Goal: Navigation & Orientation: Find specific page/section

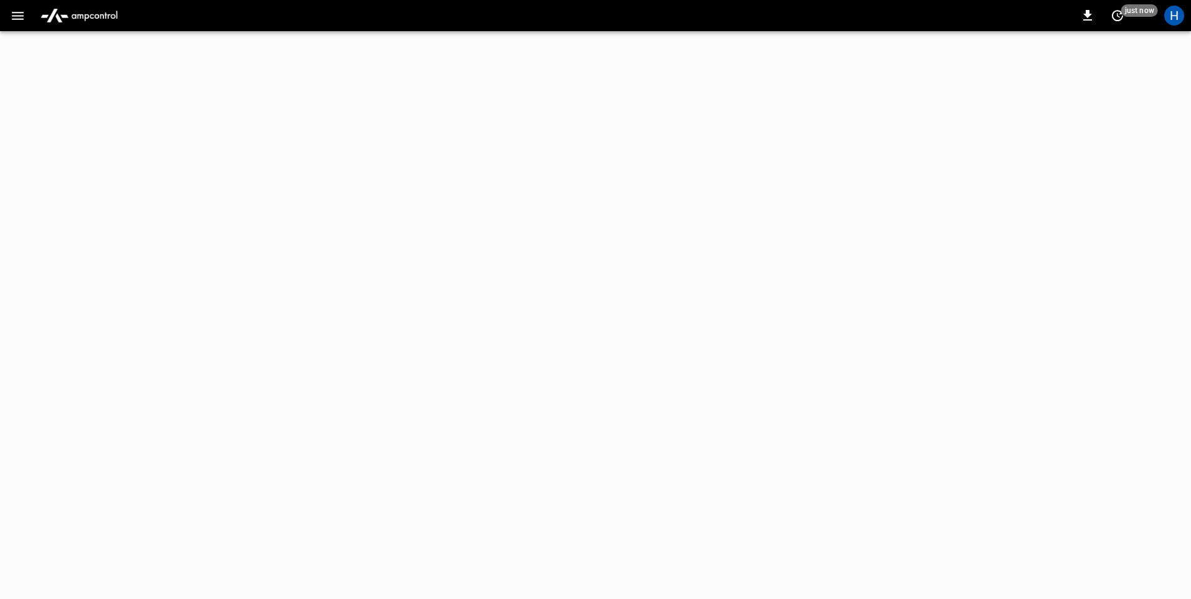
click at [26, 22] on button "button" at bounding box center [18, 15] width 26 height 23
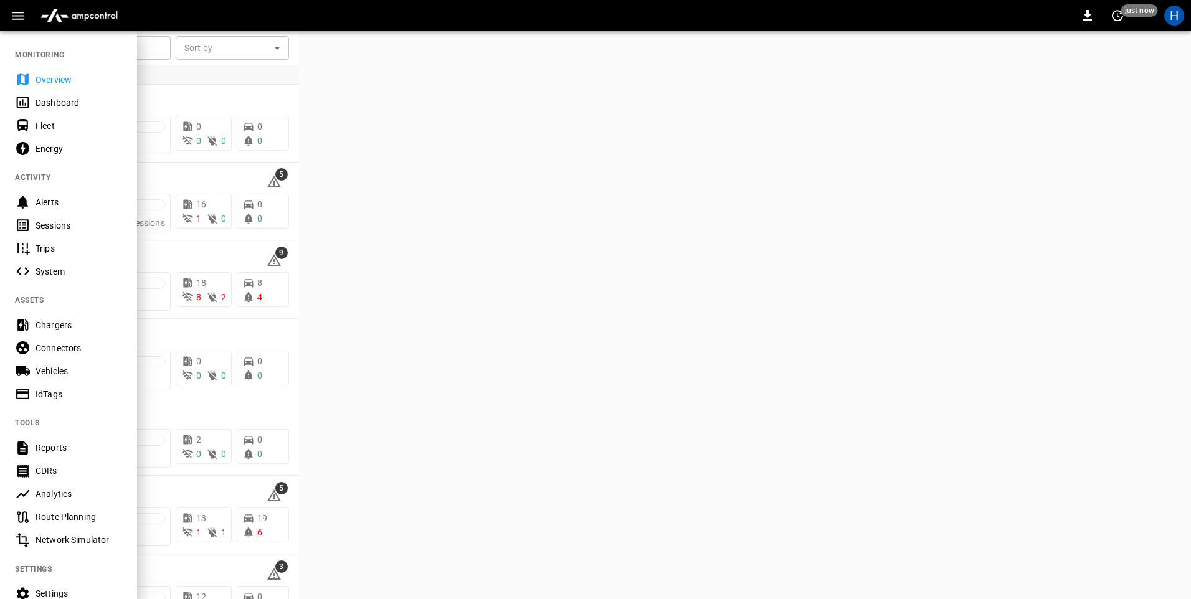
click at [90, 105] on div "Dashboard" at bounding box center [79, 103] width 87 height 12
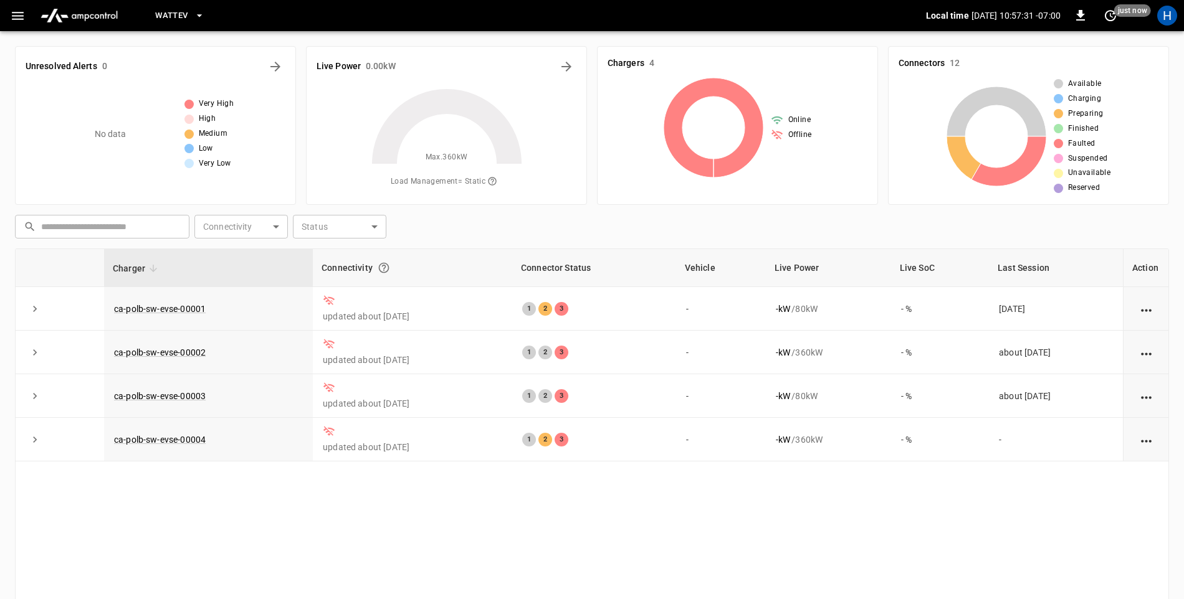
click at [194, 16] on icon "button" at bounding box center [199, 15] width 12 height 12
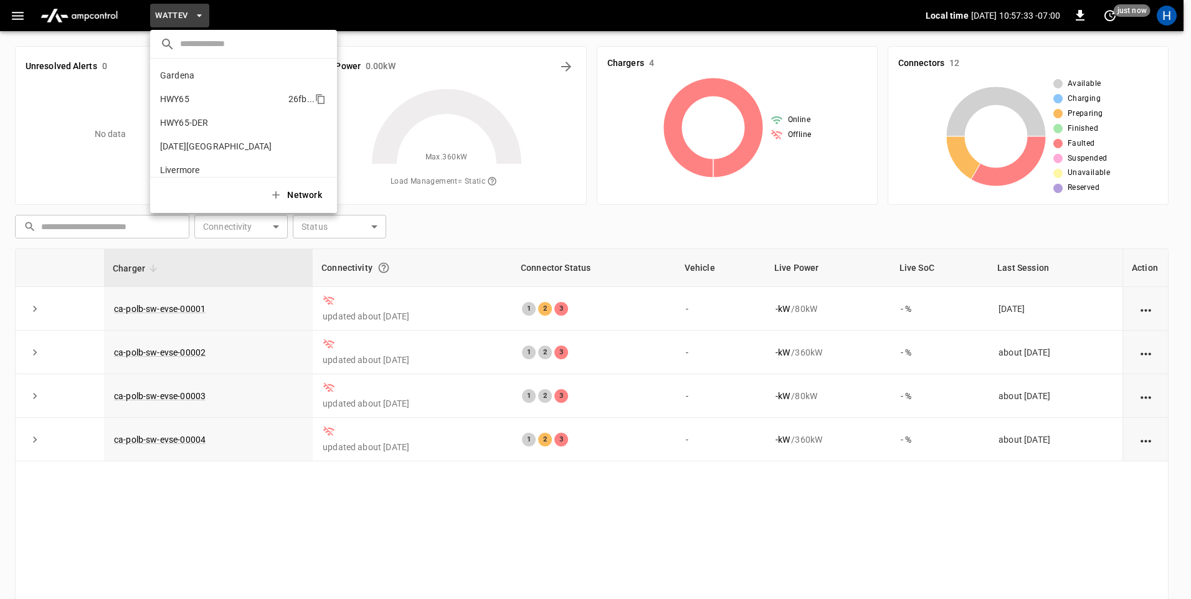
click at [219, 98] on li "HWY65 26fb ..." at bounding box center [243, 99] width 187 height 24
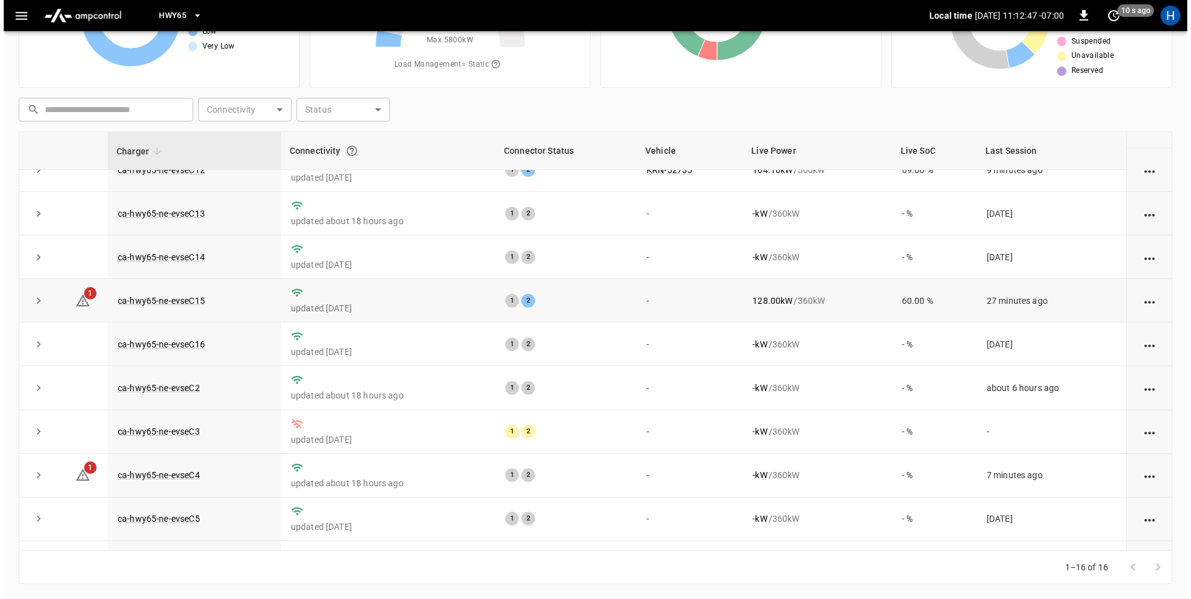
scroll to position [125, 0]
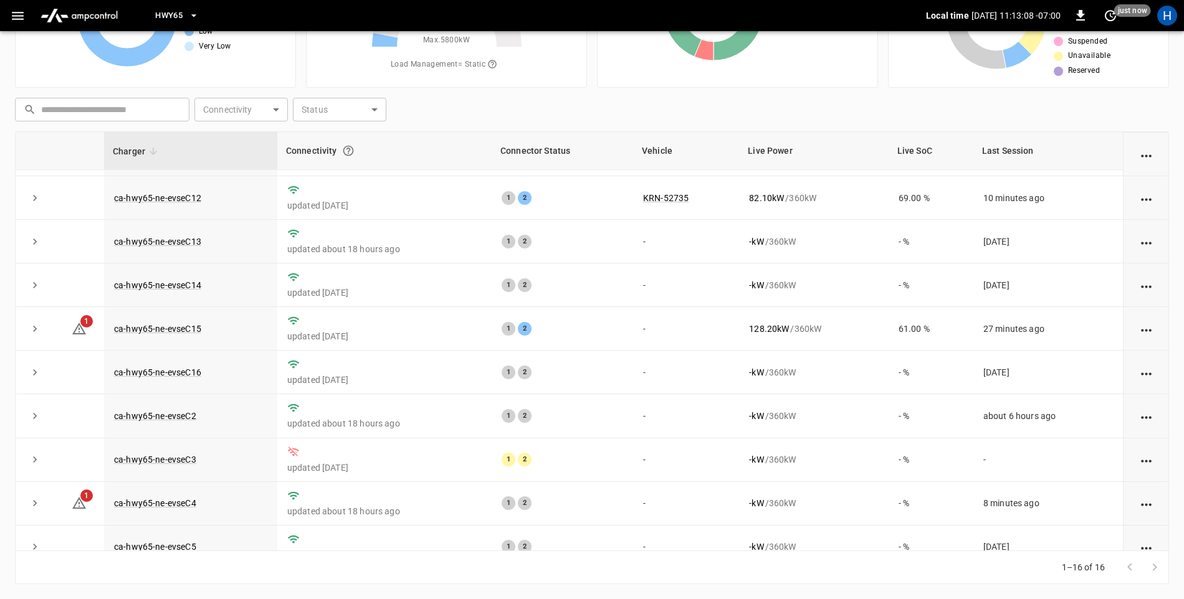
click at [199, 12] on icon "button" at bounding box center [193, 15] width 12 height 12
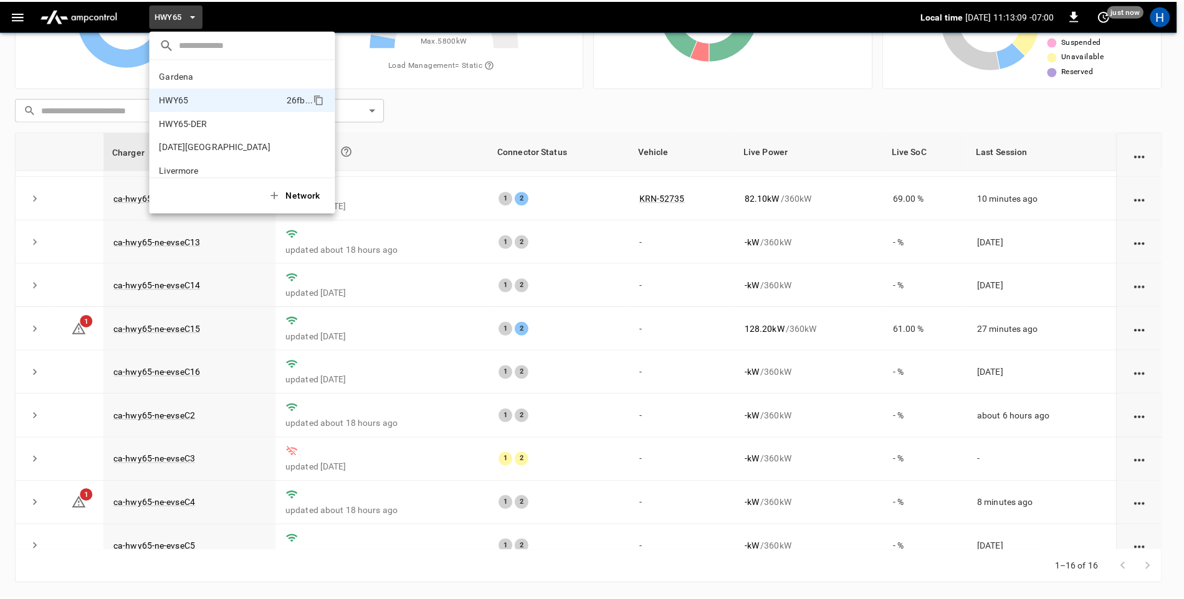
scroll to position [20, 0]
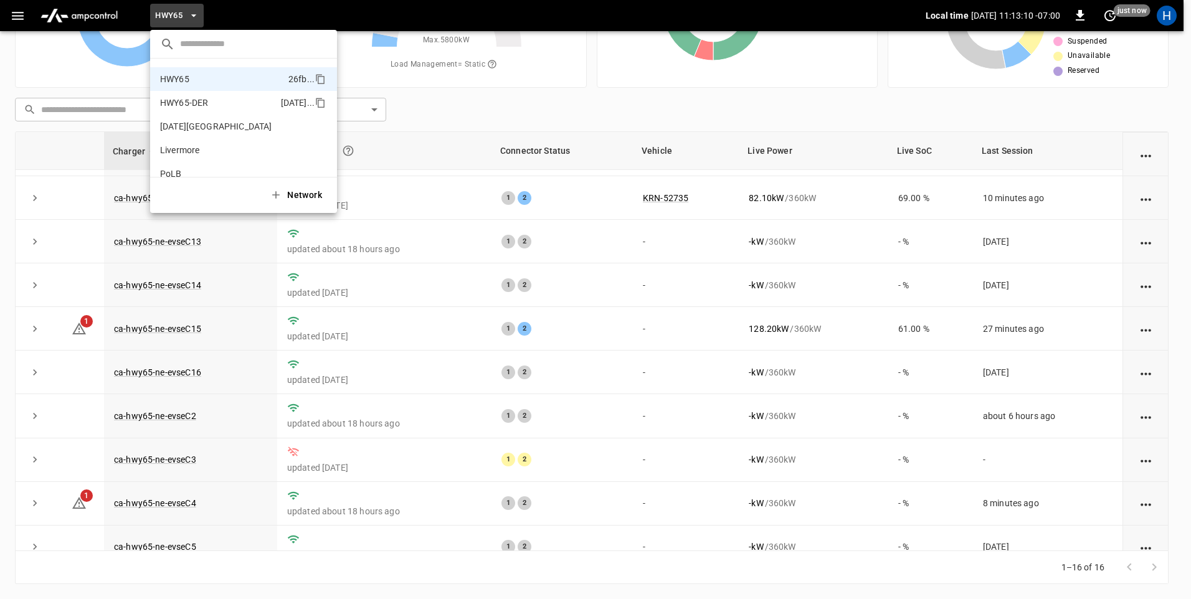
click at [204, 103] on p "HWY65-DER" at bounding box center [184, 103] width 48 height 12
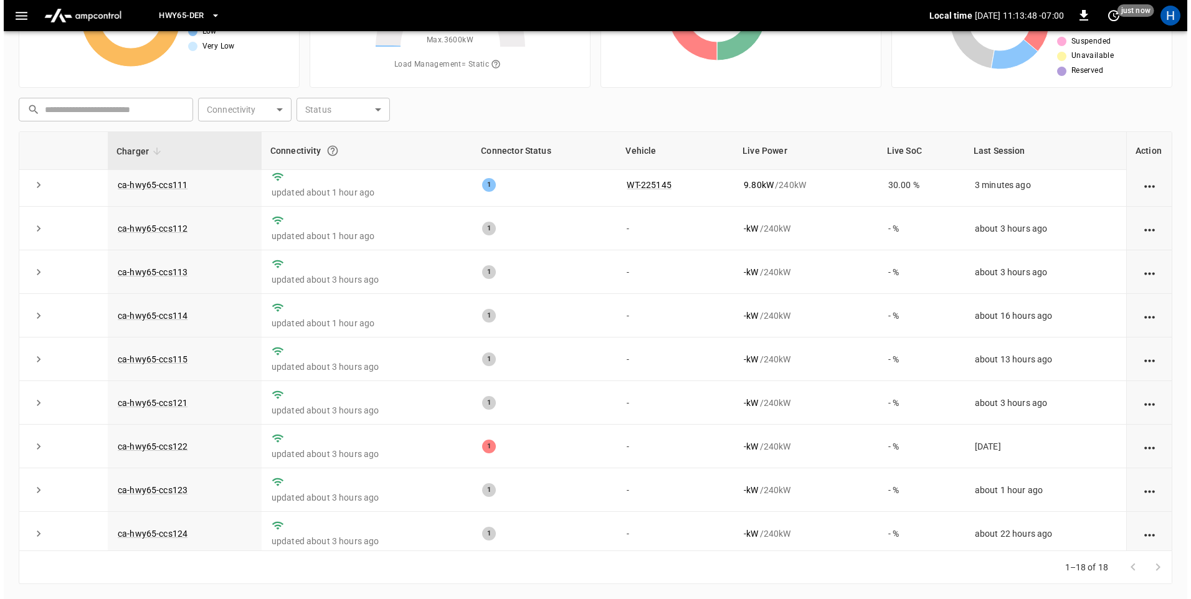
scroll to position [0, 0]
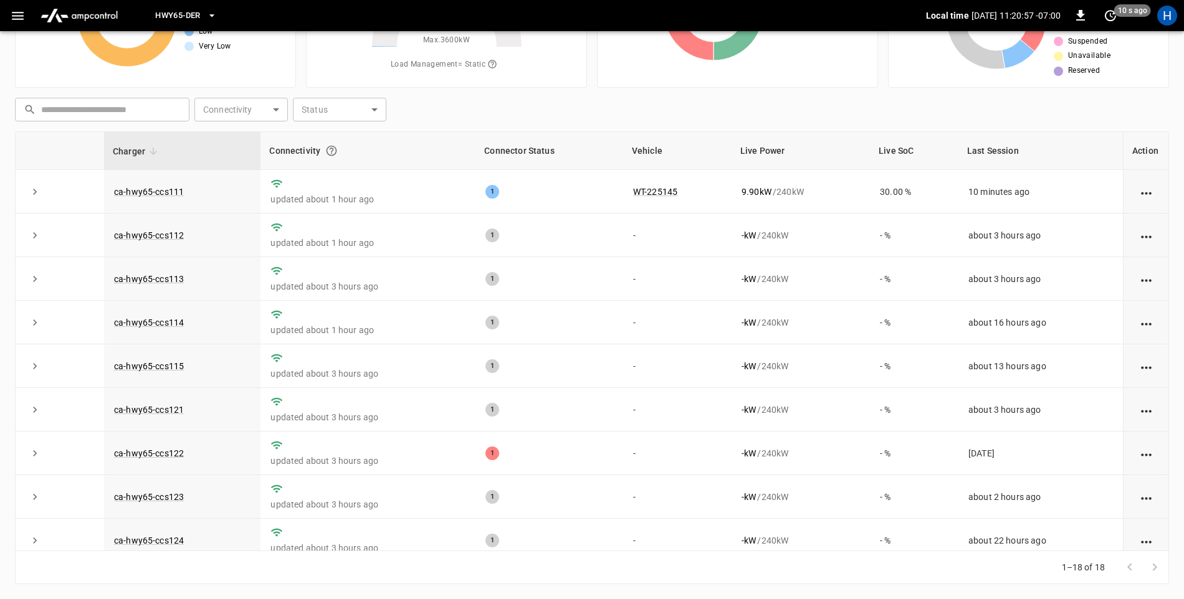
click at [17, 15] on icon "button" at bounding box center [18, 16] width 12 height 8
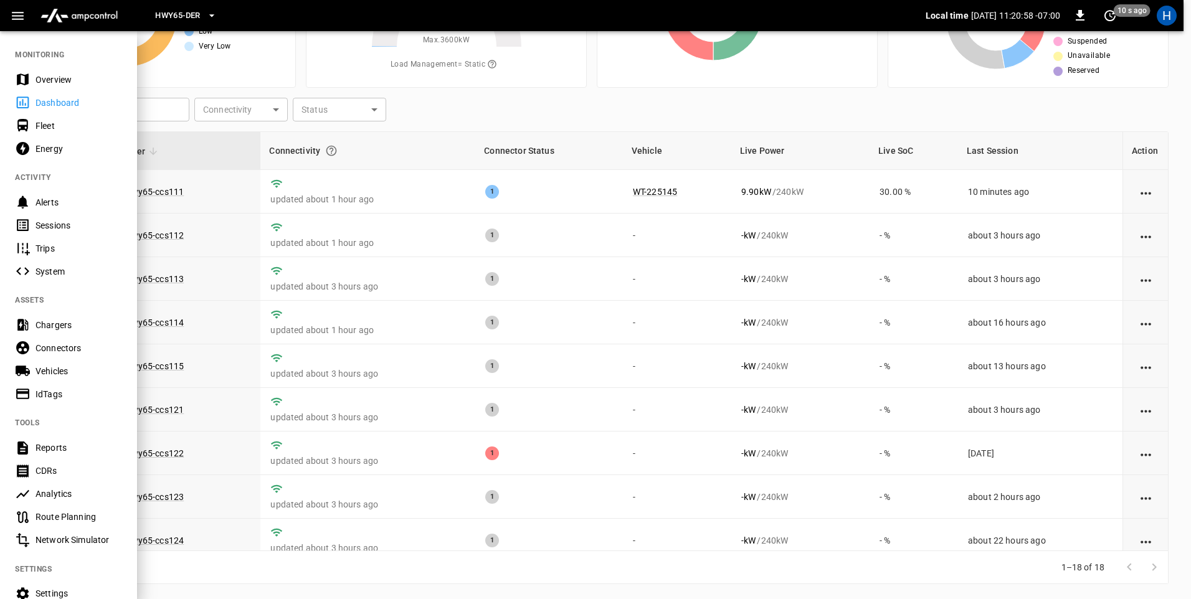
click at [210, 18] on icon "button" at bounding box center [212, 15] width 12 height 12
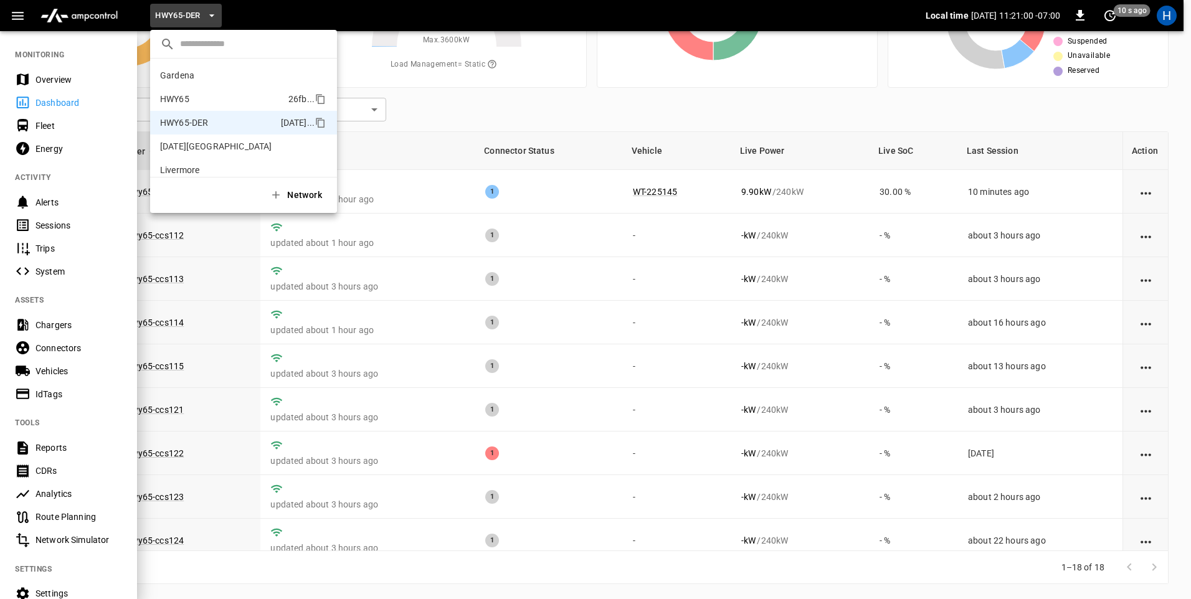
click at [207, 95] on li "HWY65 26fb ..." at bounding box center [243, 99] width 187 height 24
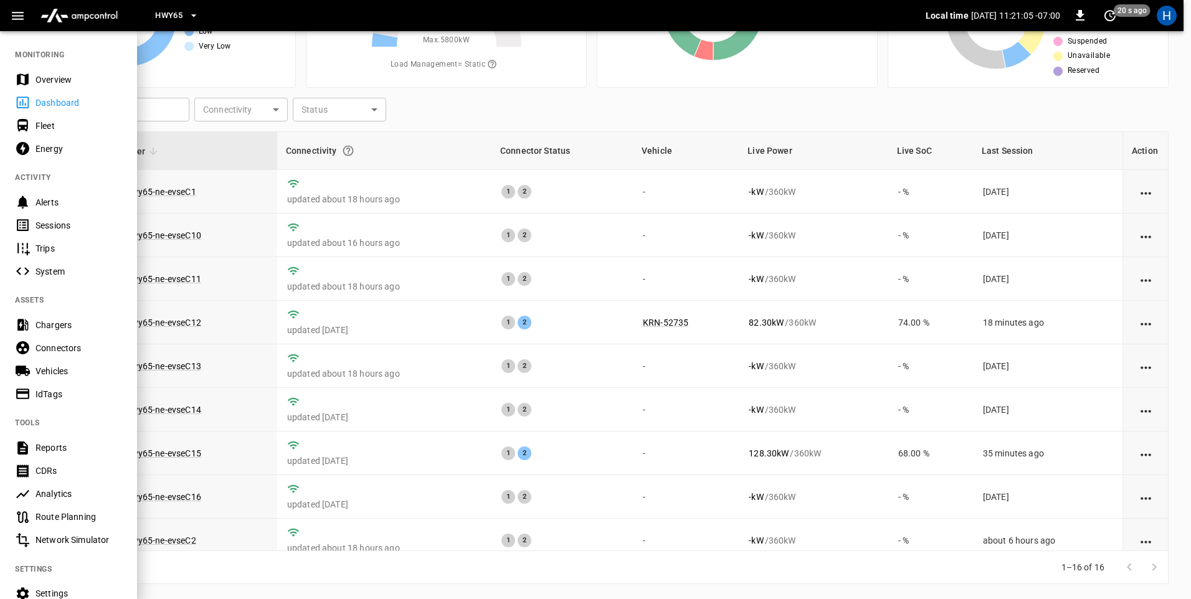
click at [871, 418] on div at bounding box center [595, 299] width 1191 height 599
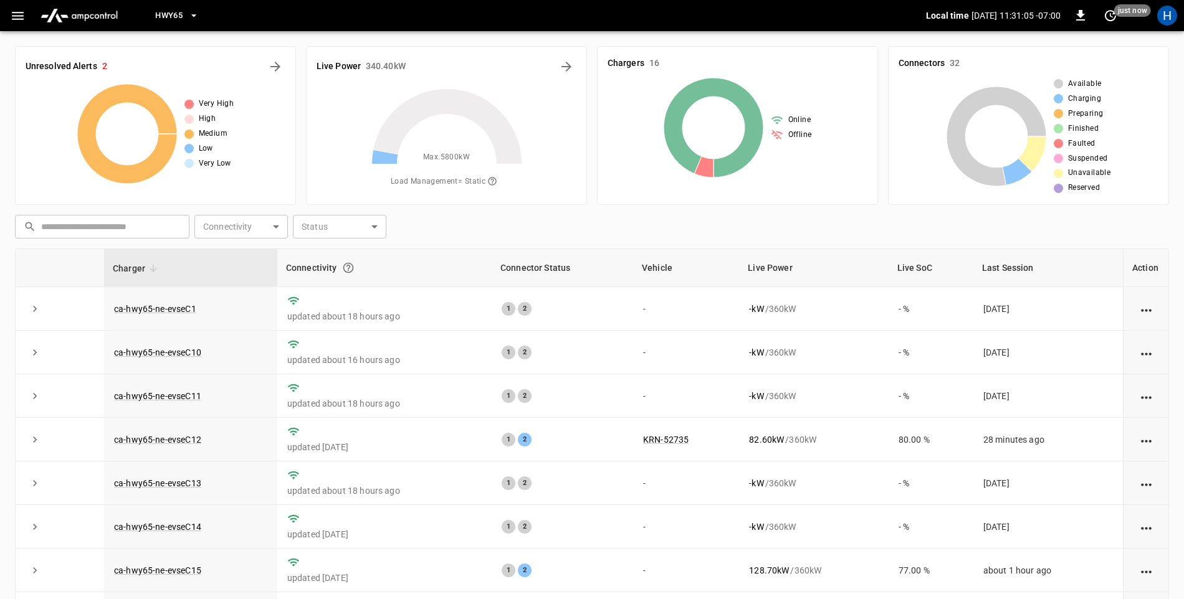
click at [189, 19] on icon "button" at bounding box center [193, 15] width 12 height 12
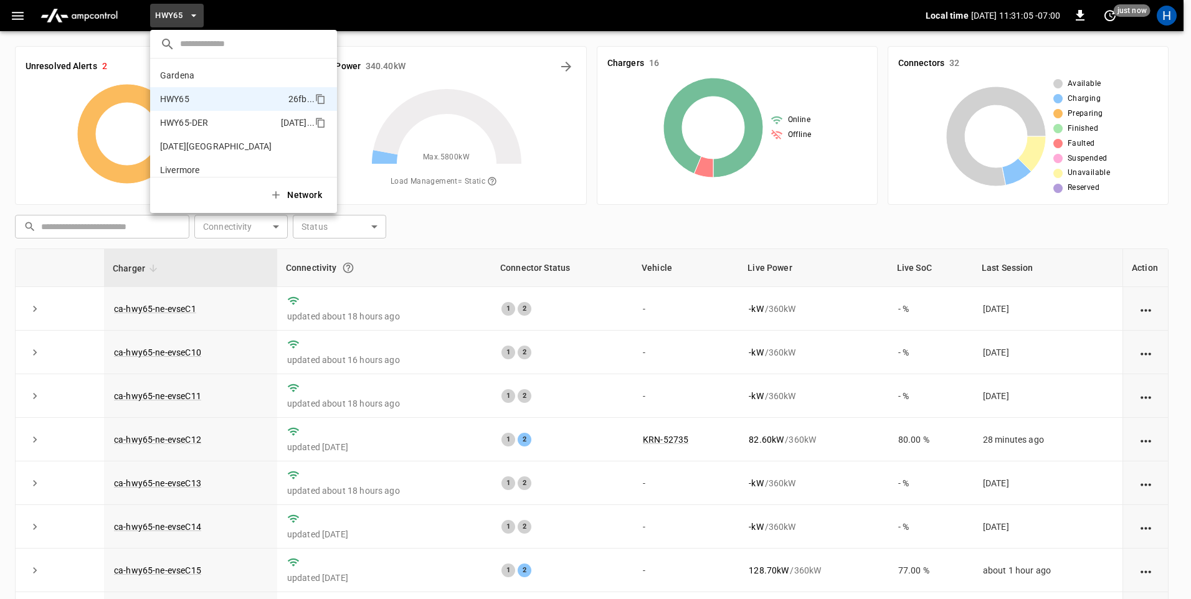
scroll to position [20, 0]
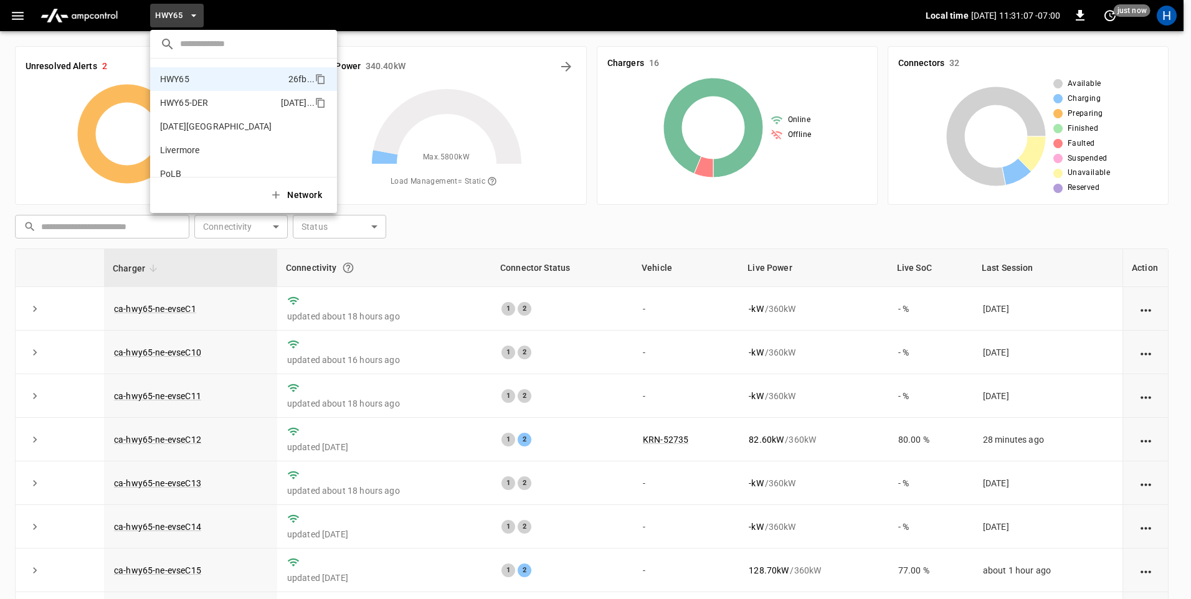
click at [218, 107] on li "HWY65-DER [DATE].." at bounding box center [243, 103] width 187 height 24
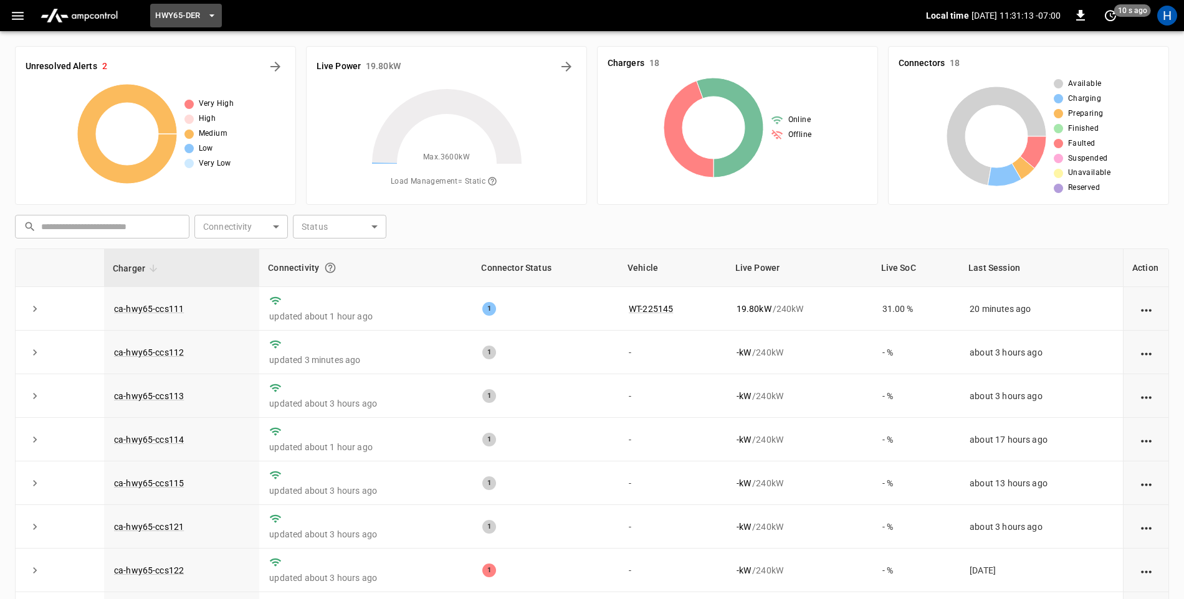
click at [207, 13] on icon "button" at bounding box center [212, 15] width 12 height 12
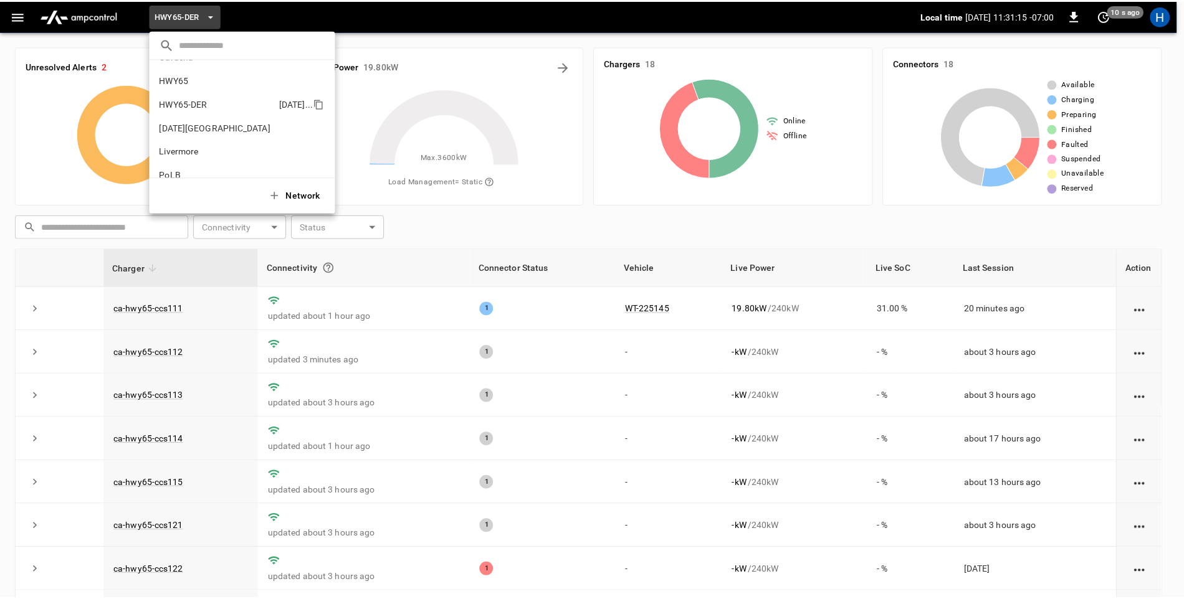
scroll to position [0, 0]
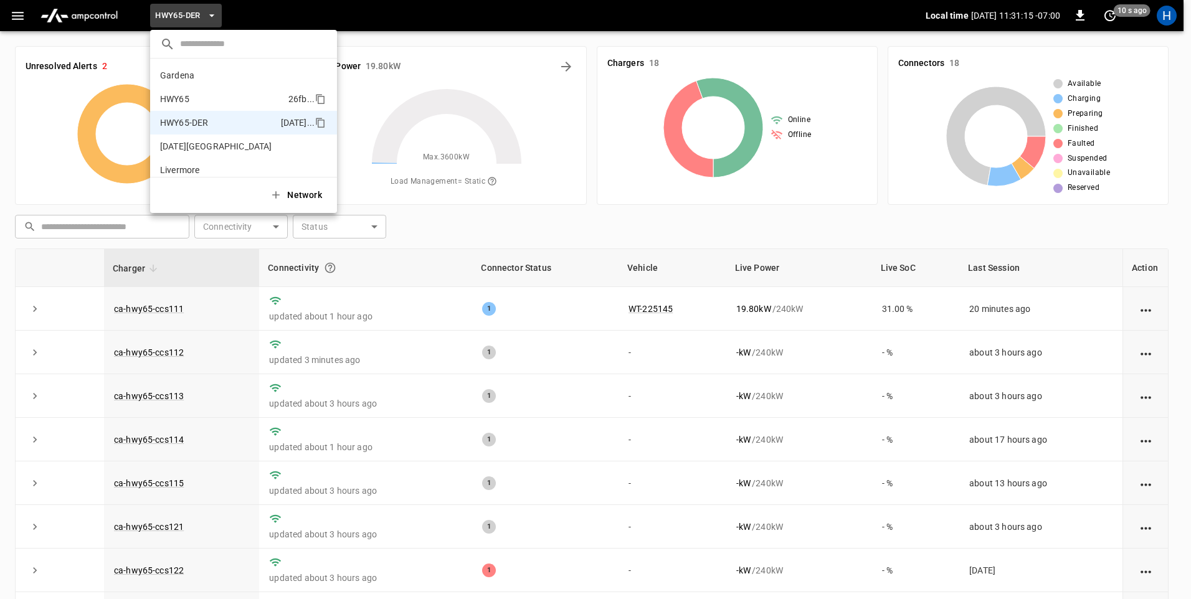
click at [254, 95] on li "HWY65 26fb ..." at bounding box center [243, 99] width 187 height 24
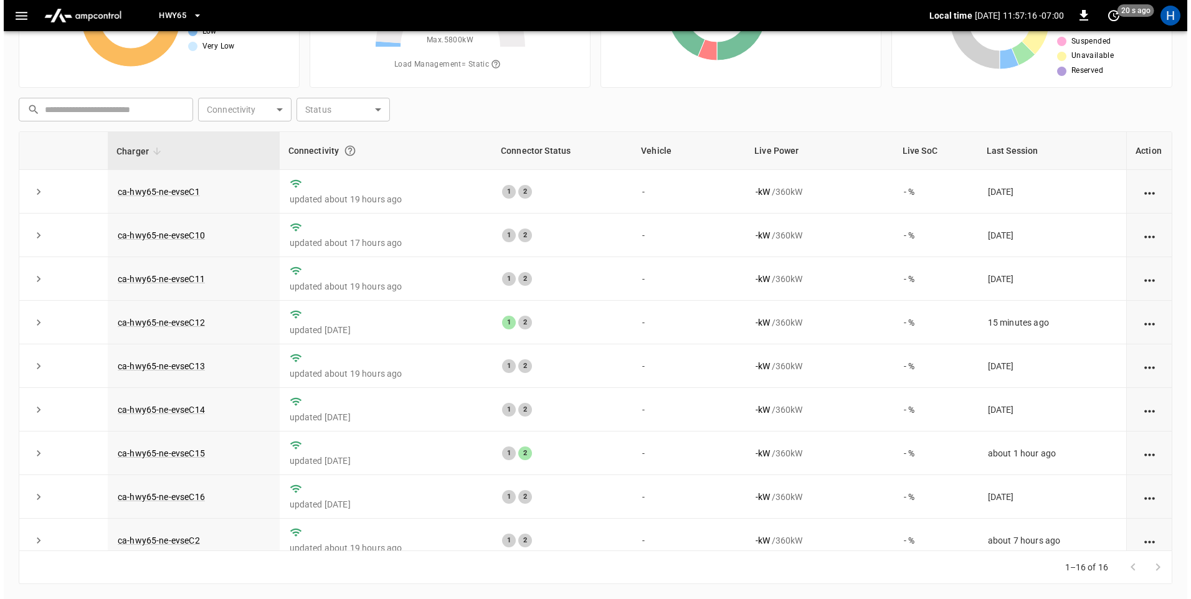
scroll to position [328, 0]
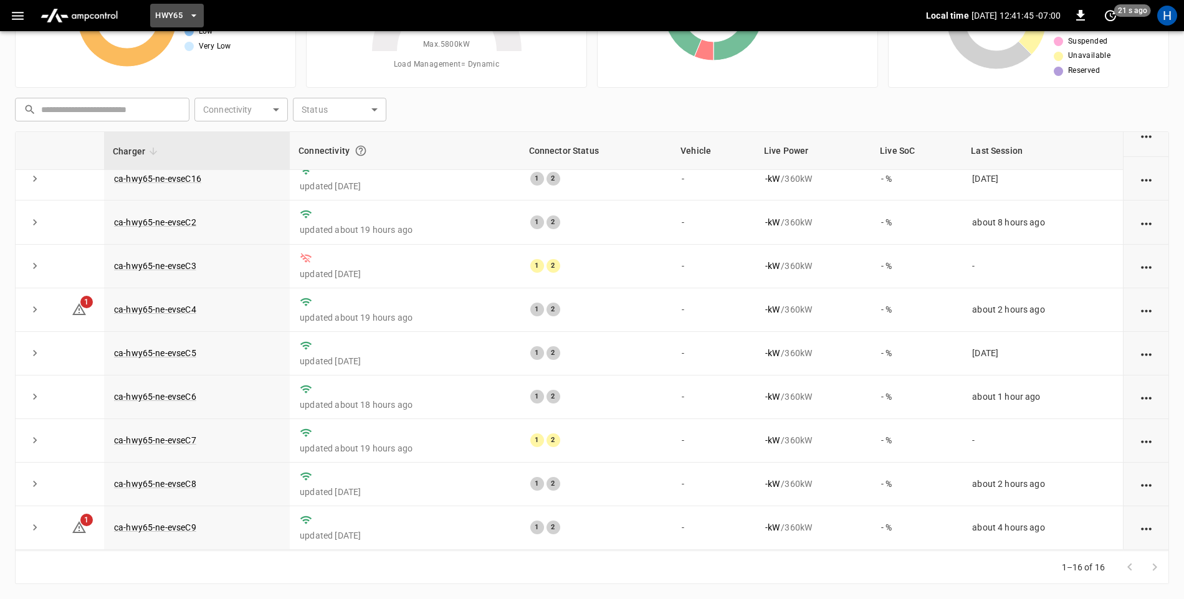
click at [187, 14] on button "HWY65" at bounding box center [177, 16] width 54 height 24
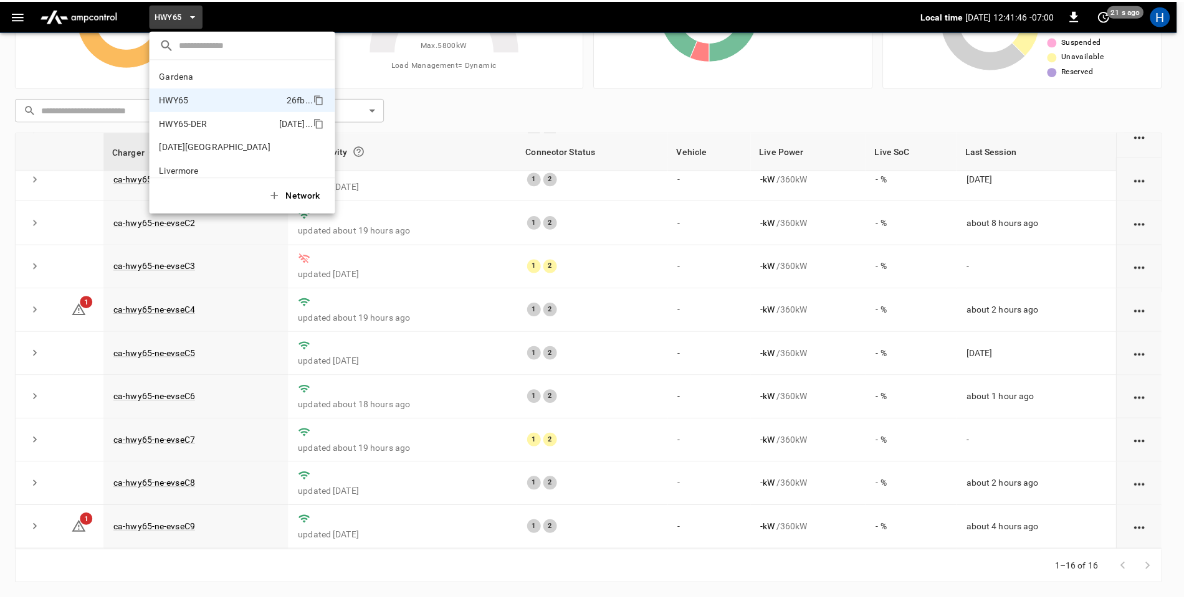
scroll to position [20, 0]
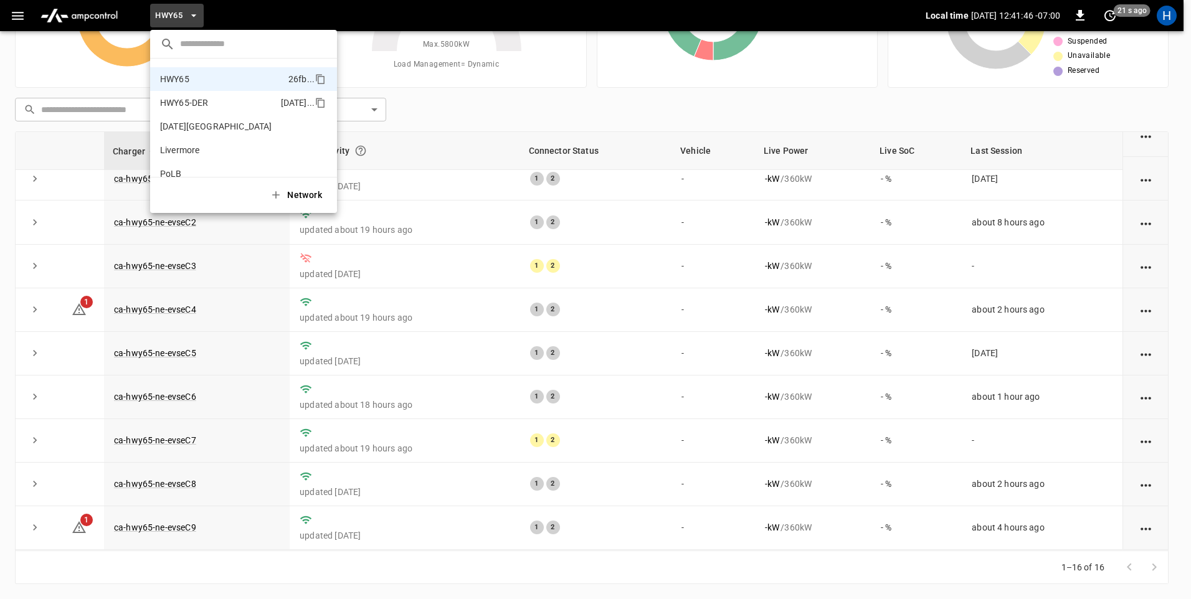
click at [217, 110] on li "HWY65-DER [DATE].." at bounding box center [243, 103] width 187 height 24
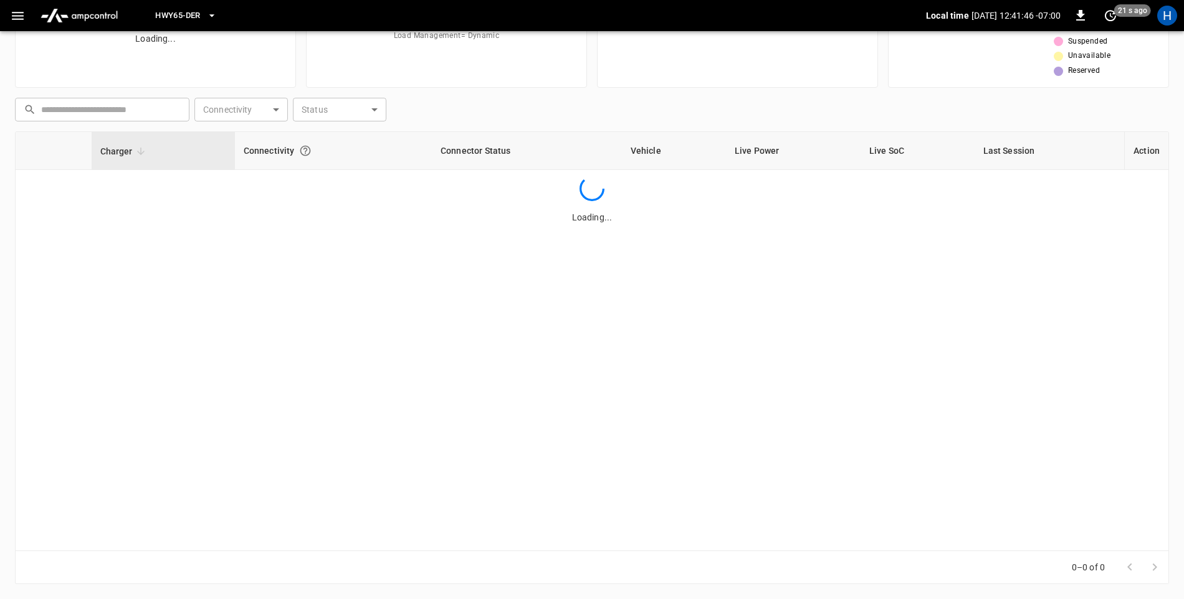
scroll to position [0, 0]
